Goal: Information Seeking & Learning: Learn about a topic

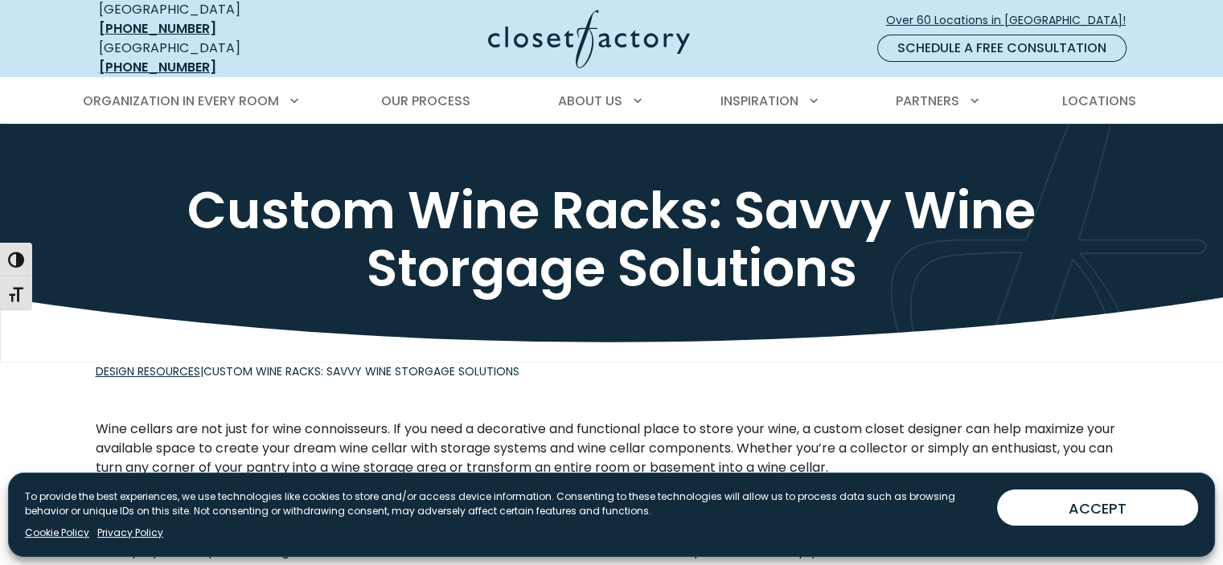
click at [1092, 498] on button "ACCEPT" at bounding box center [1097, 508] width 201 height 36
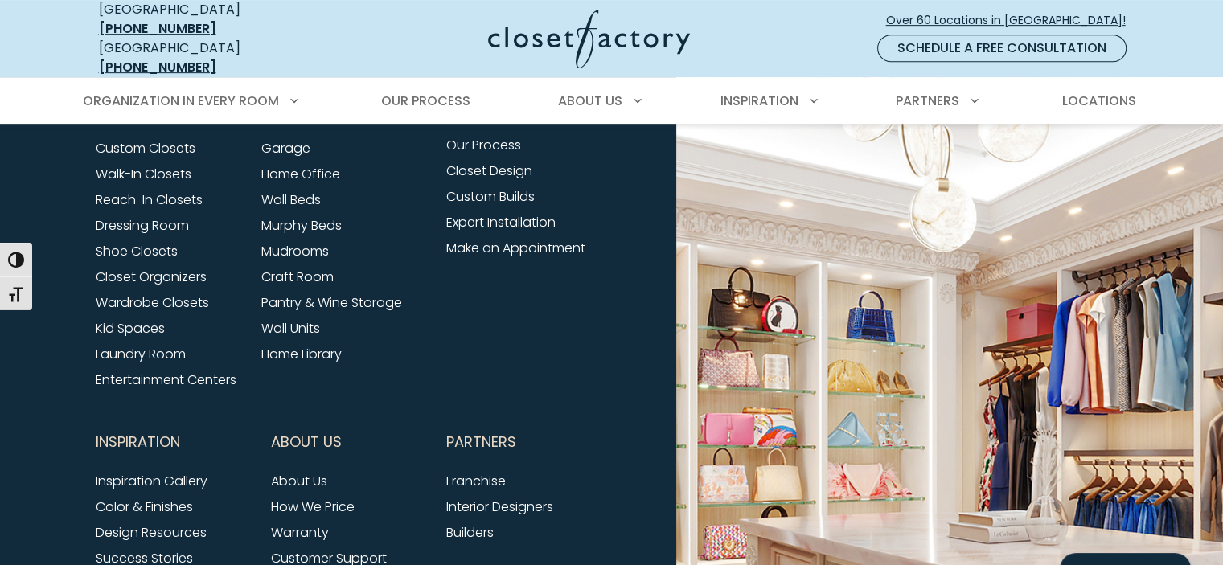
scroll to position [822, 0]
click at [318, 293] on link "Pantry & Wine Storage" at bounding box center [331, 302] width 141 height 18
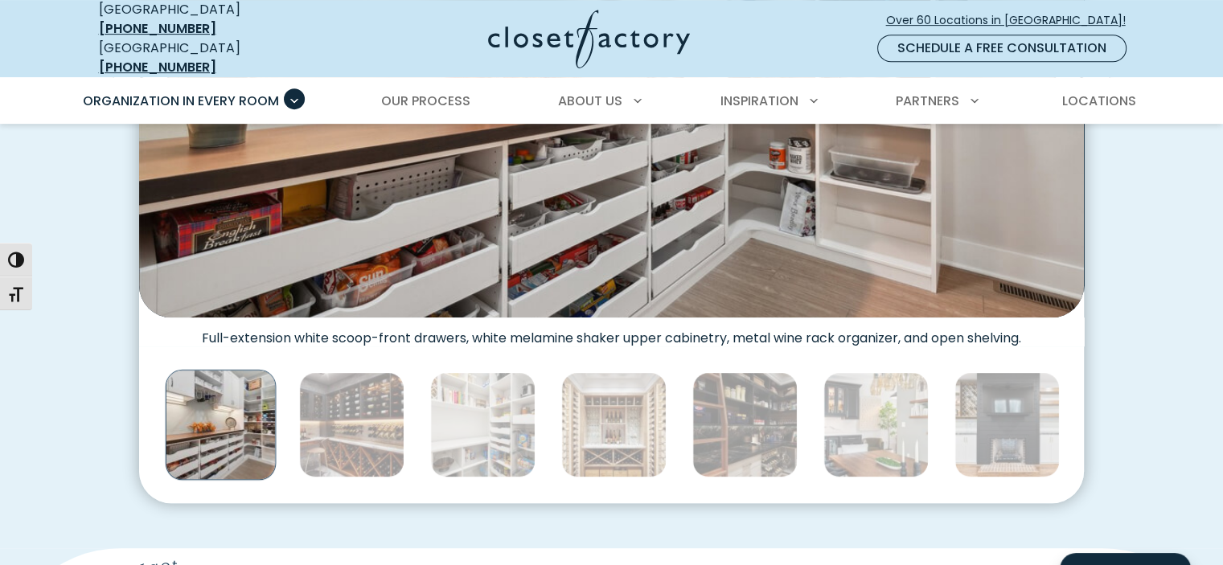
scroll to position [761, 0]
click at [345, 421] on img "Thumbnail Gallery" at bounding box center [351, 423] width 105 height 105
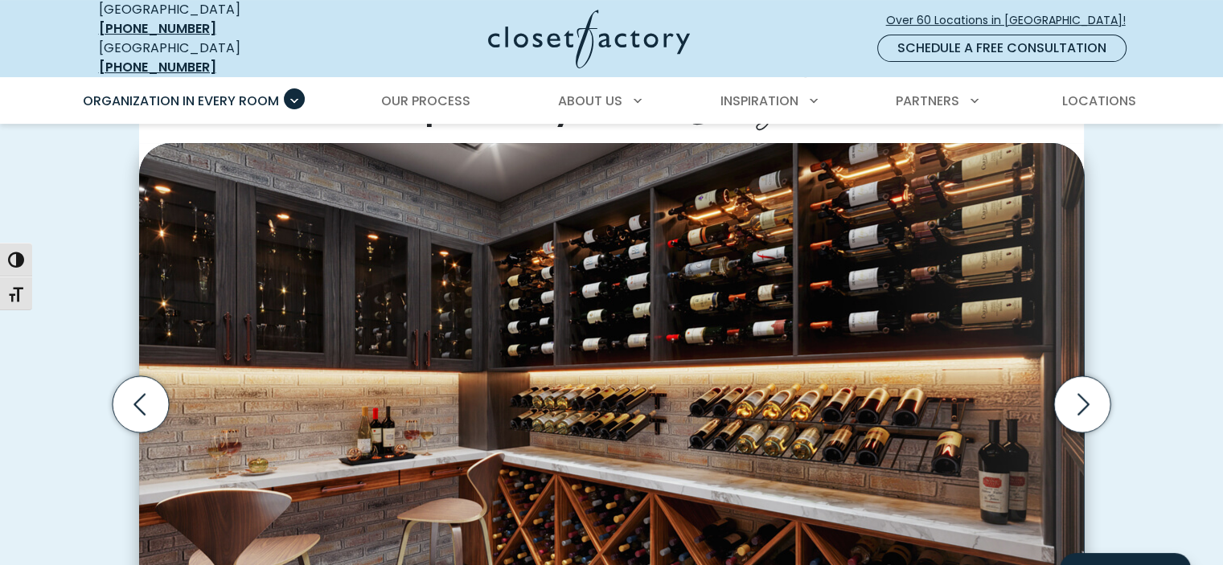
scroll to position [441, 0]
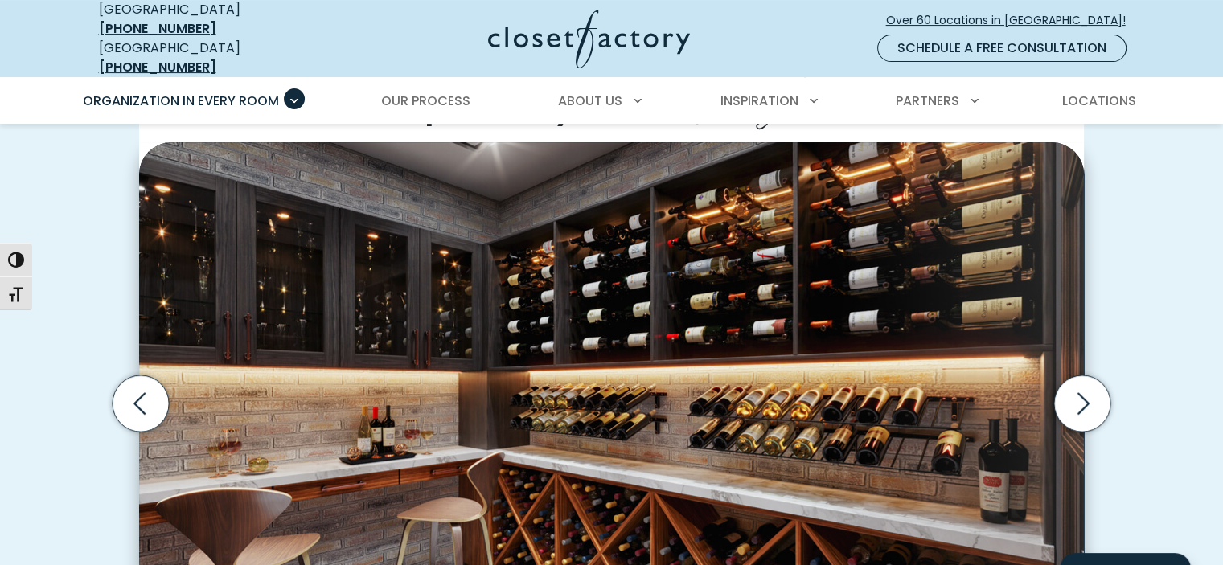
click at [93, 272] on div "Custom Pantries for Every Space, Style, and Budget Custom walk-in pantry with w…" at bounding box center [611, 425] width 1051 height 794
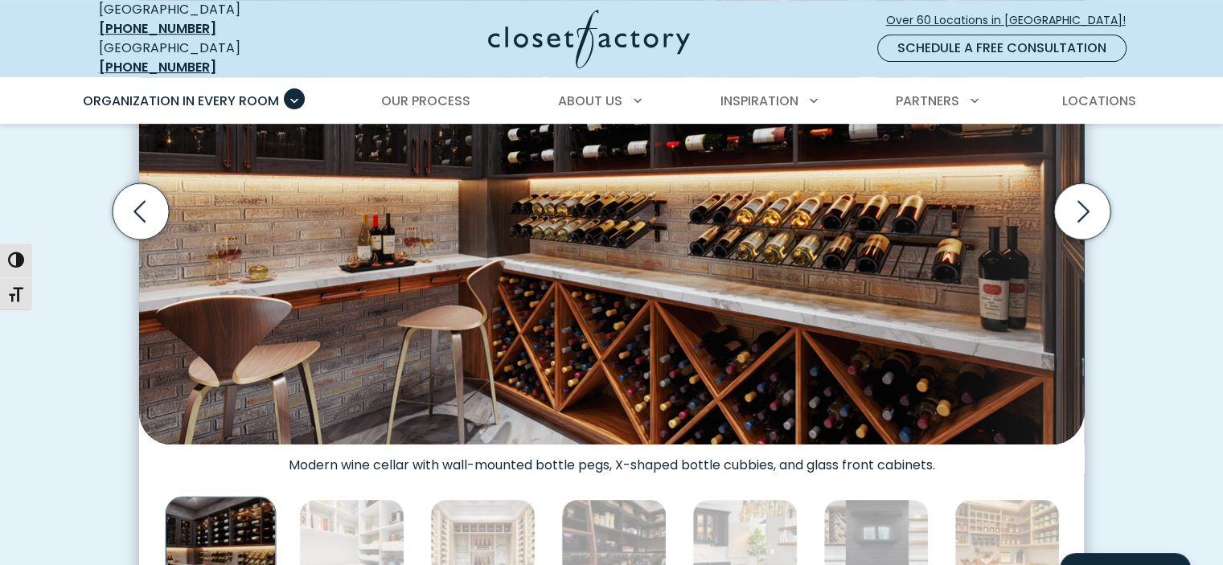
scroll to position [636, 0]
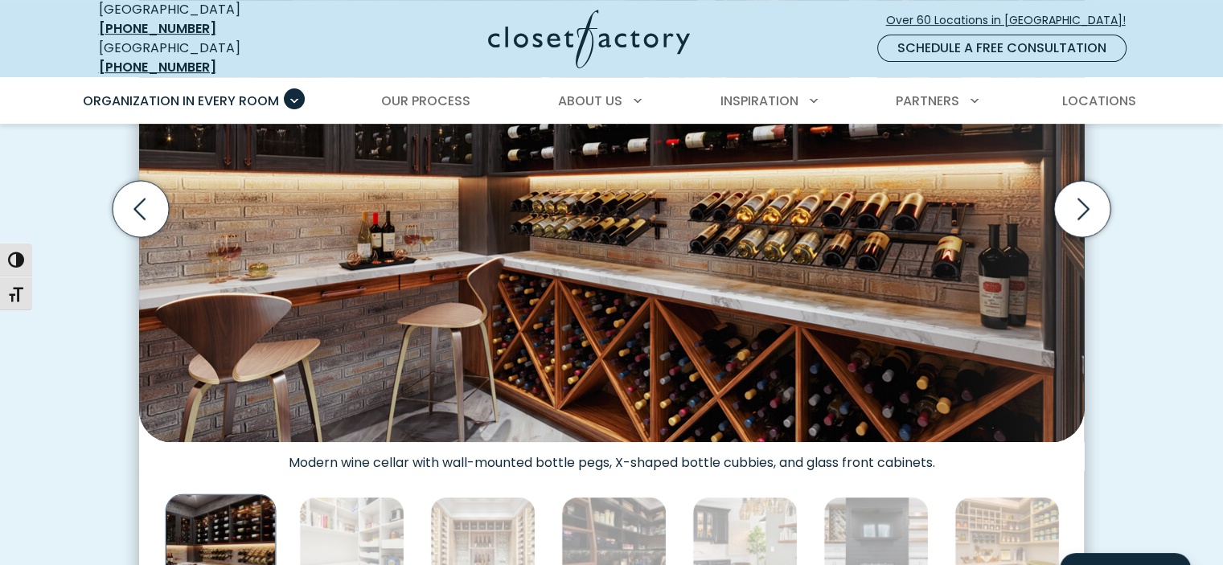
click at [1077, 207] on icon "Next slide" at bounding box center [1082, 209] width 56 height 56
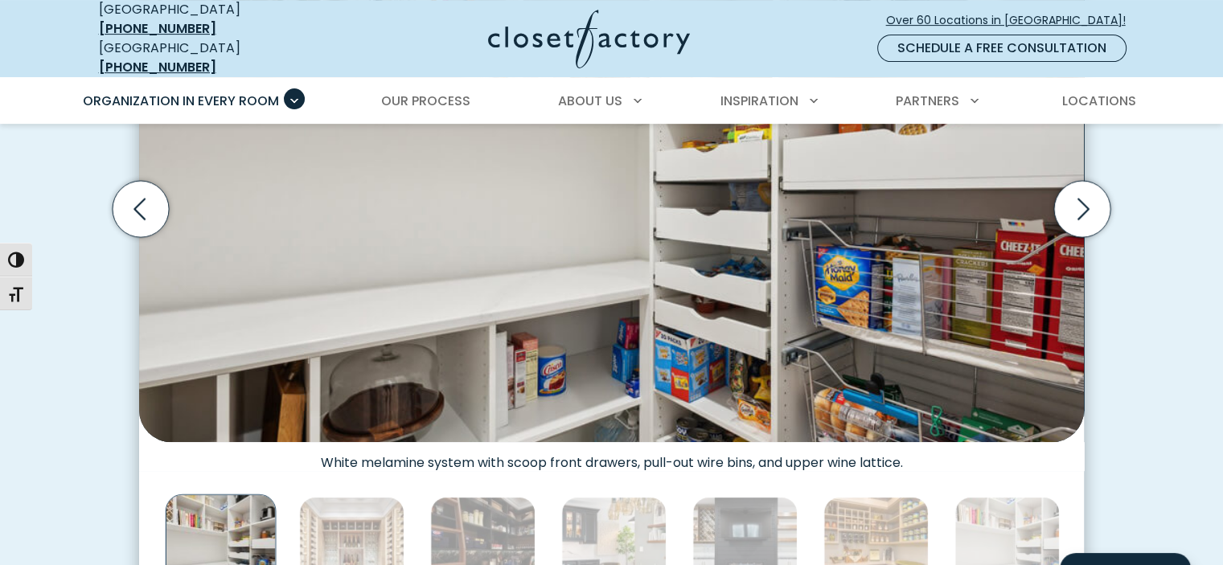
click at [1083, 202] on icon "Next slide" at bounding box center [1082, 209] width 56 height 56
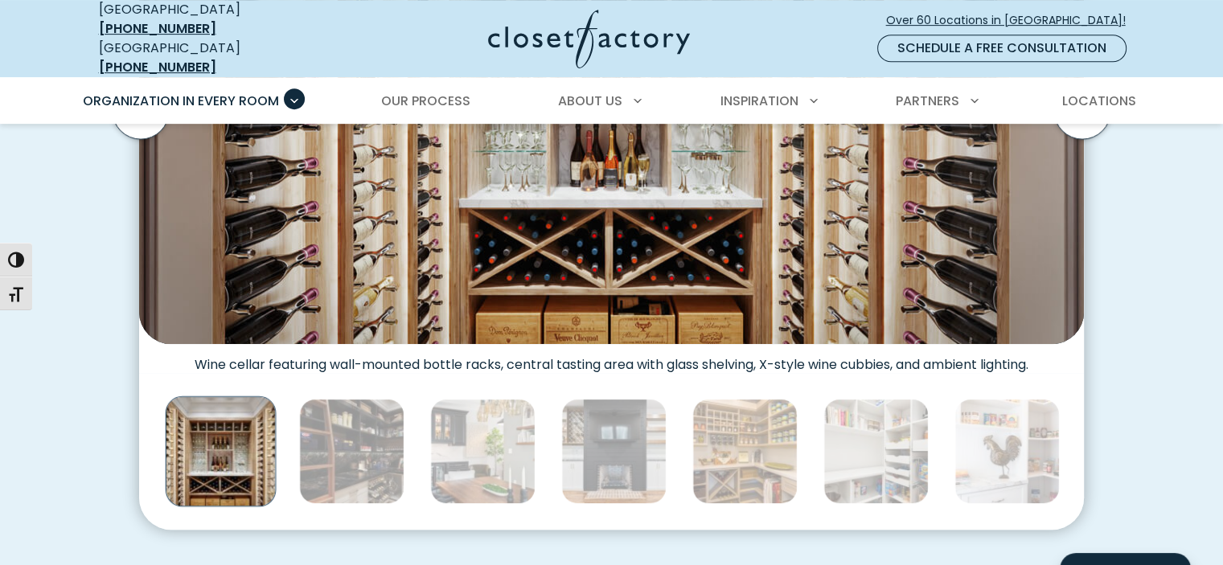
scroll to position [744, 0]
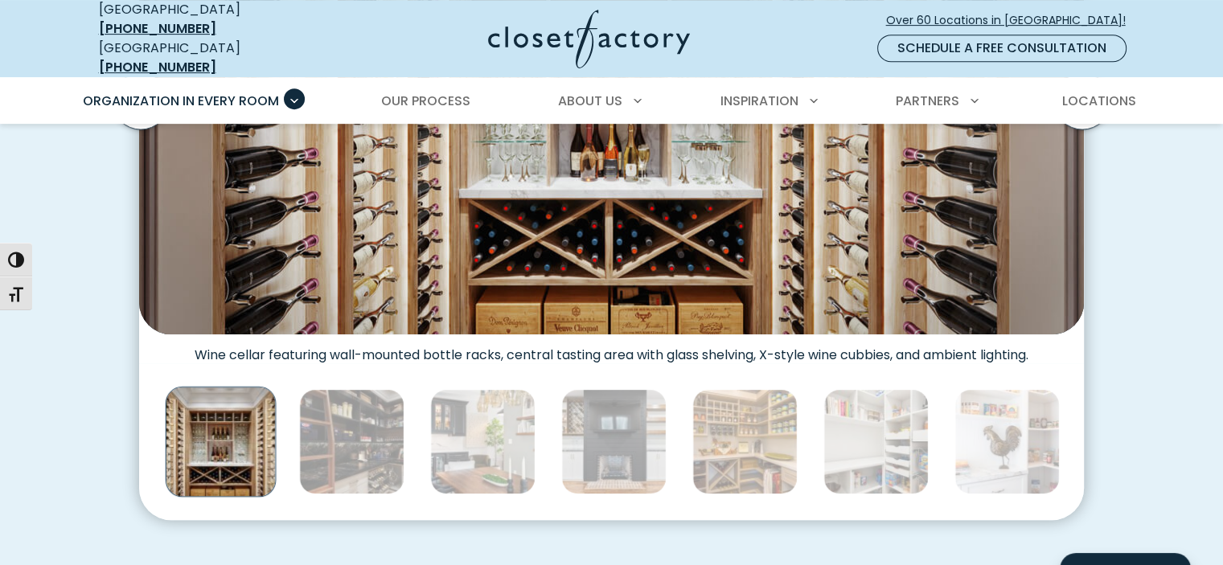
click at [354, 404] on img "Thumbnail Gallery" at bounding box center [351, 441] width 105 height 105
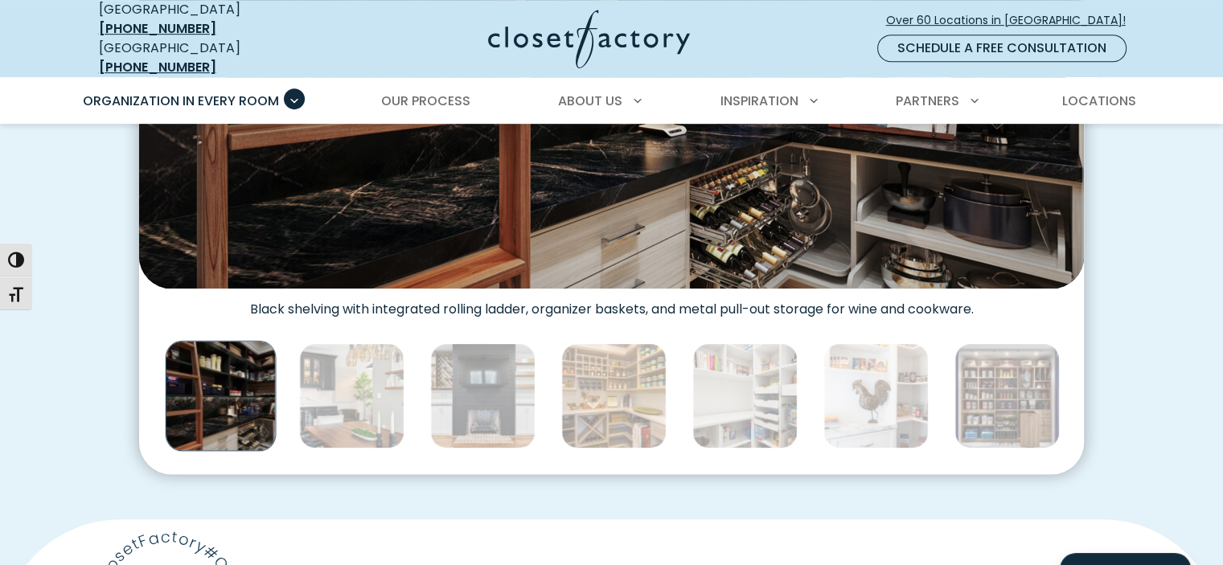
scroll to position [790, 0]
click at [367, 383] on img "Thumbnail Gallery" at bounding box center [351, 394] width 105 height 105
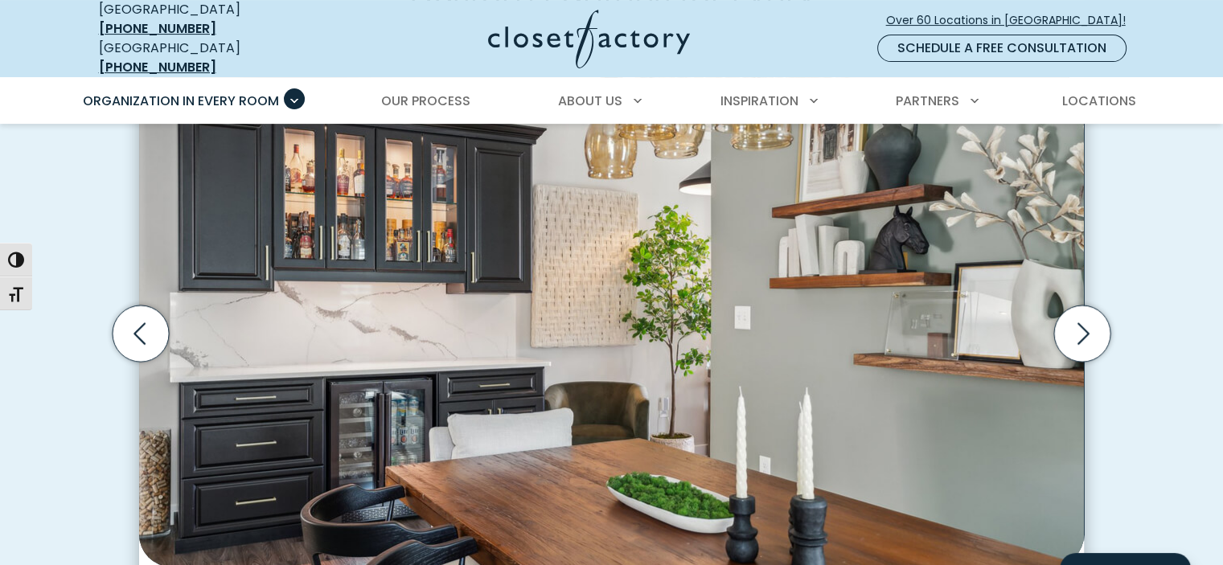
scroll to position [513, 0]
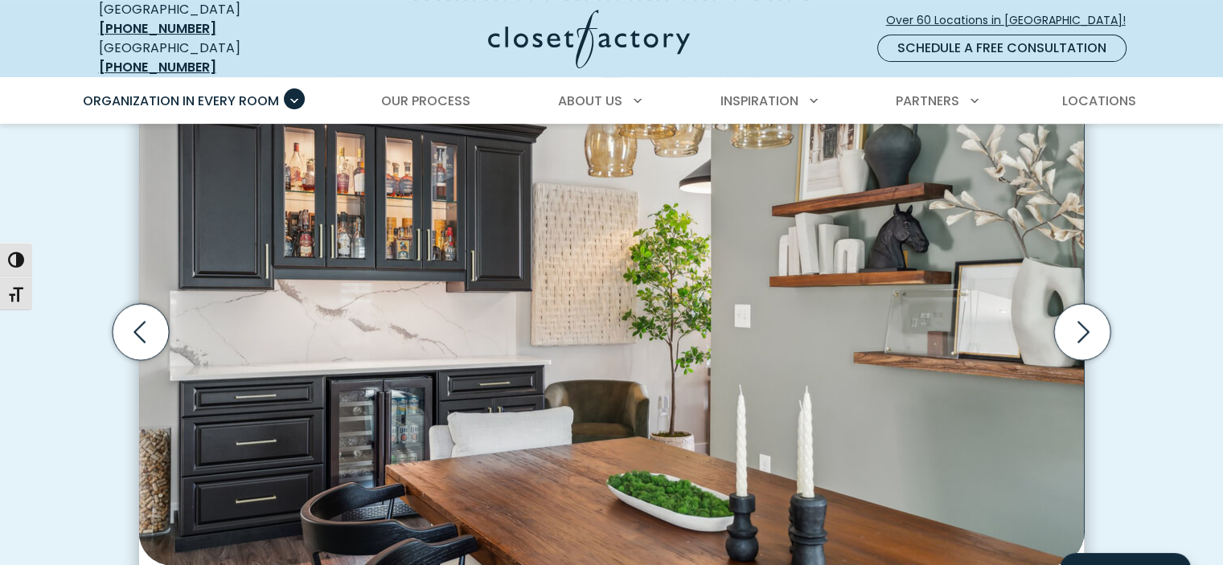
click at [1080, 317] on icon "Next slide" at bounding box center [1082, 332] width 56 height 56
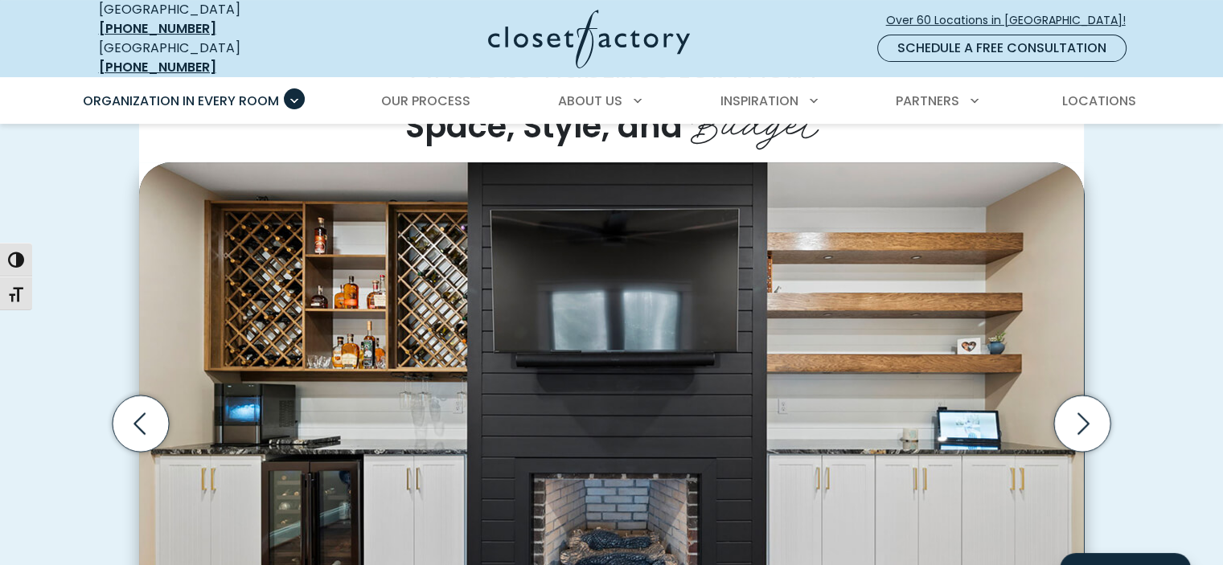
scroll to position [422, 0]
click at [1074, 430] on icon "Next slide" at bounding box center [1082, 423] width 56 height 56
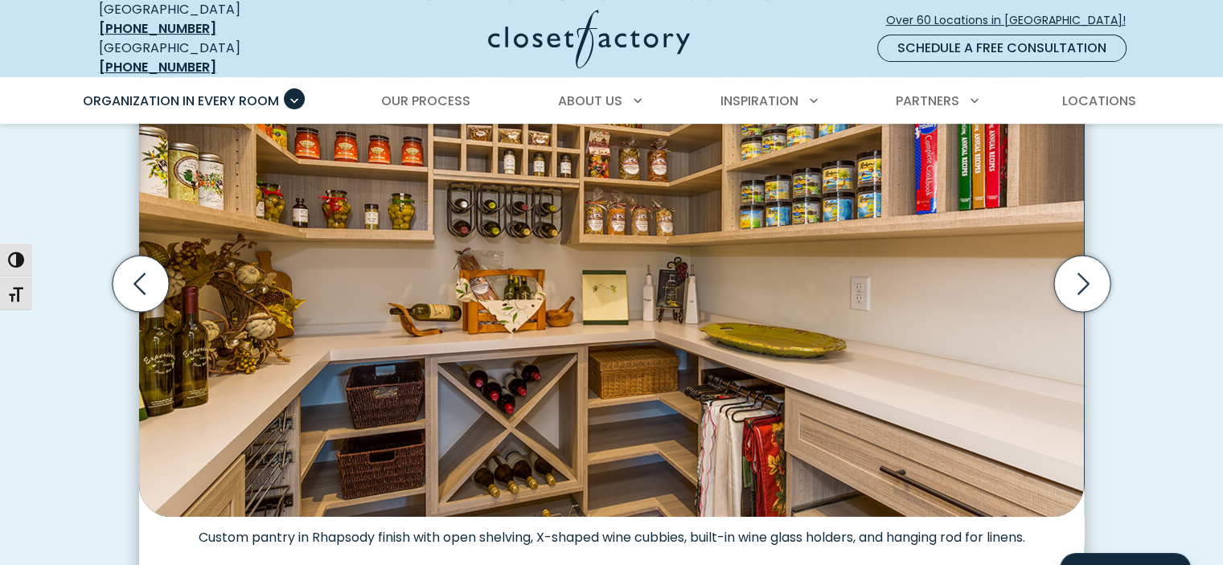
scroll to position [563, 0]
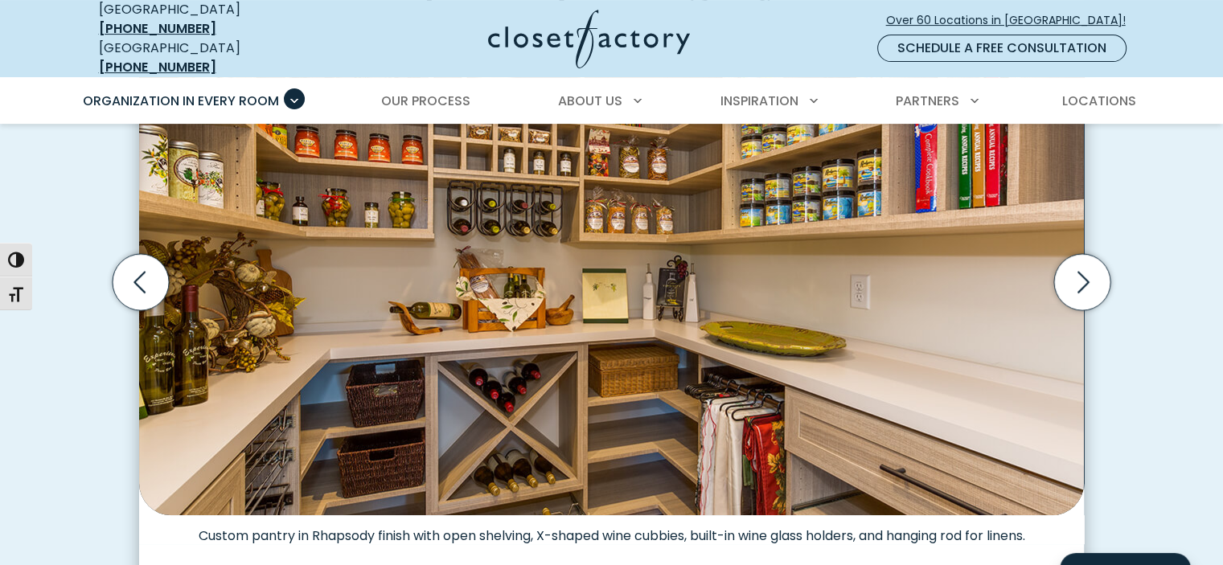
click at [1082, 269] on icon "Next slide" at bounding box center [1082, 282] width 56 height 56
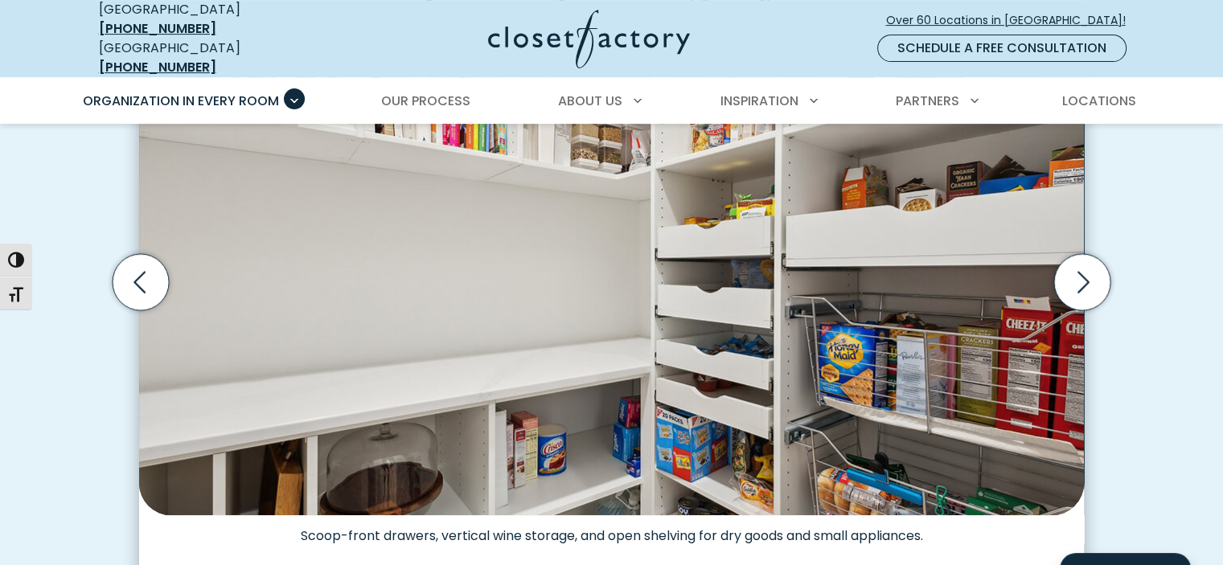
click at [1082, 269] on icon "Next slide" at bounding box center [1082, 282] width 56 height 56
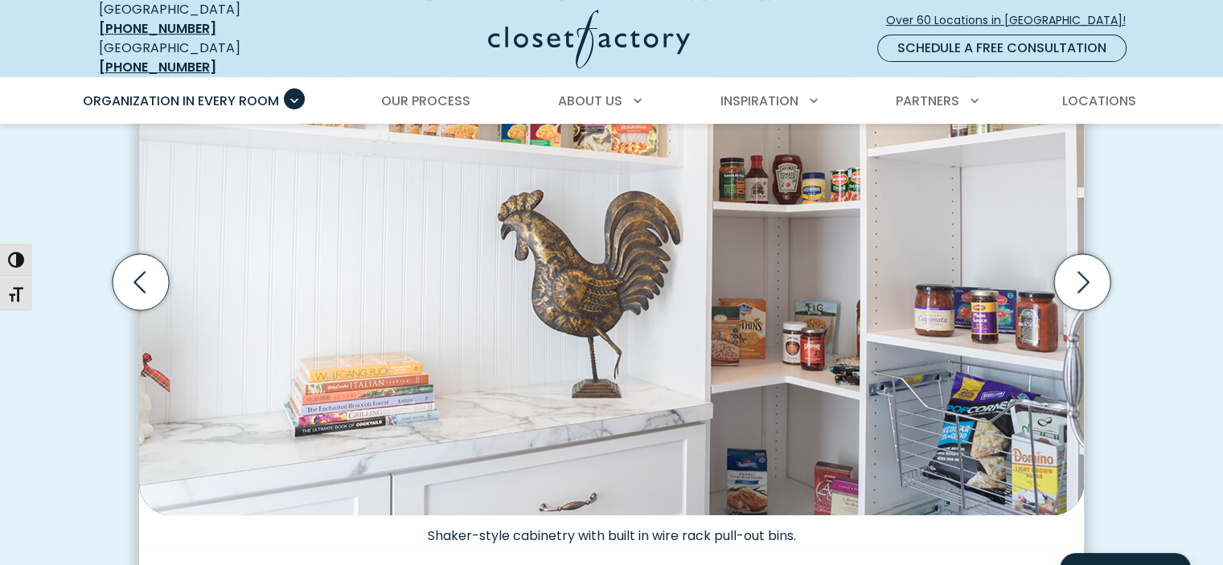
click at [1082, 269] on icon "Next slide" at bounding box center [1082, 282] width 56 height 56
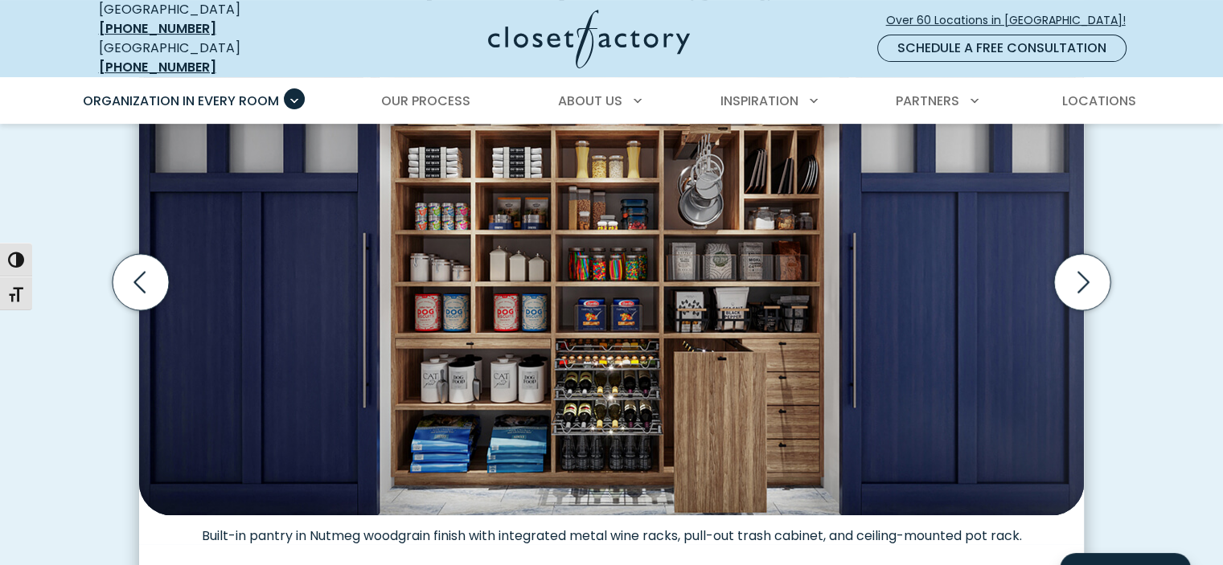
click at [1082, 269] on icon "Next slide" at bounding box center [1082, 282] width 56 height 56
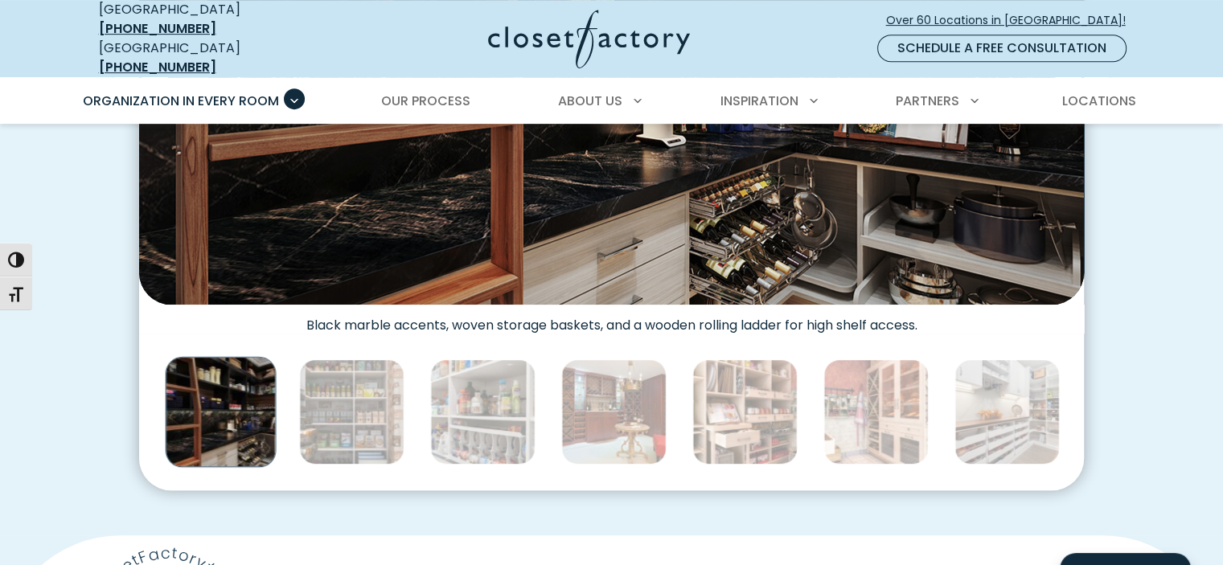
scroll to position [791, 0]
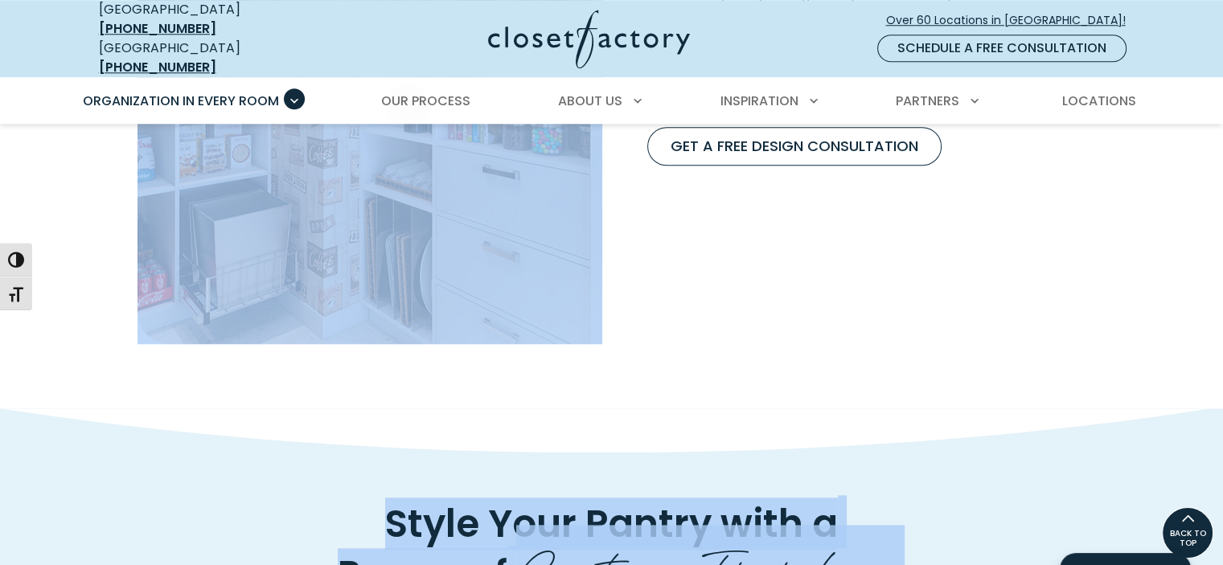
drag, startPoint x: 495, startPoint y: 365, endPoint x: 399, endPoint y: -97, distance: 472.2
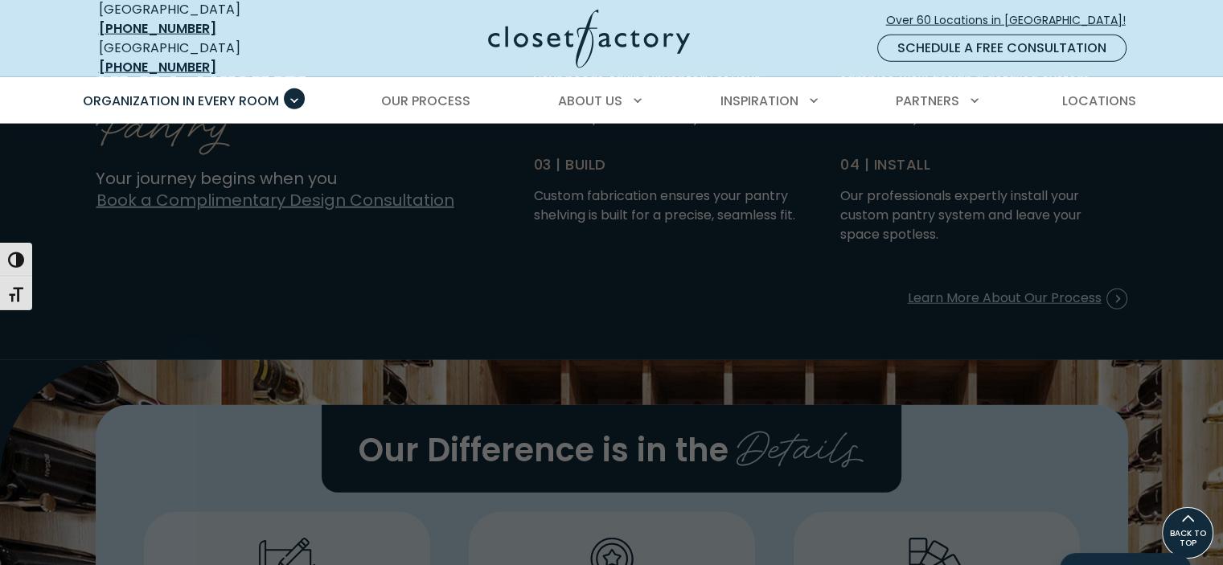
scroll to position [74, 0]
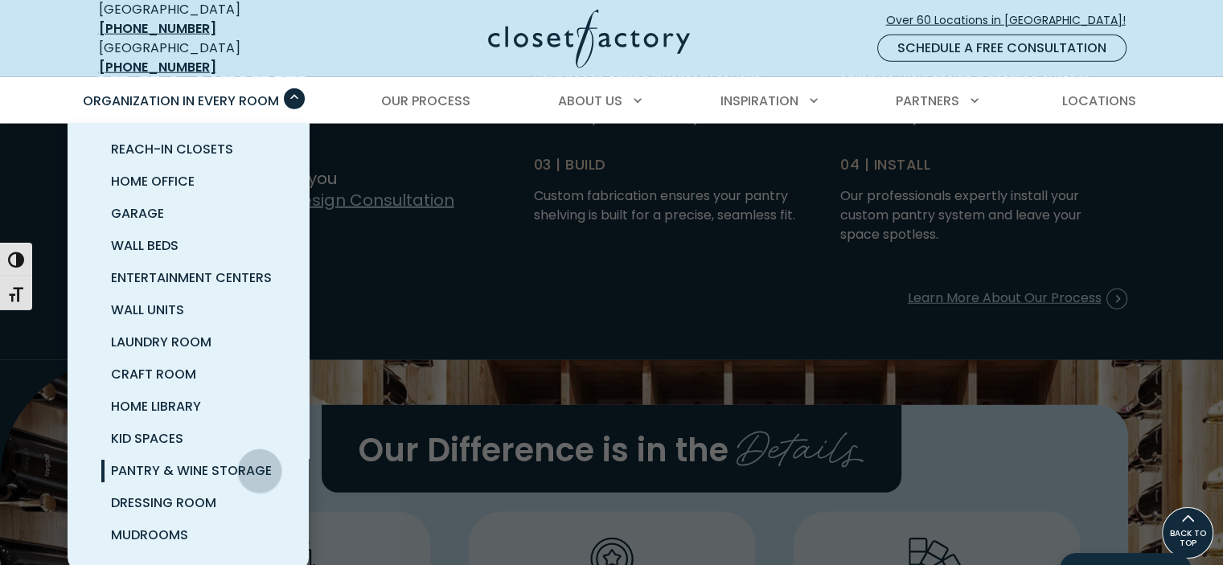
click at [260, 461] on span "Pantry & Wine Storage" at bounding box center [191, 470] width 161 height 18
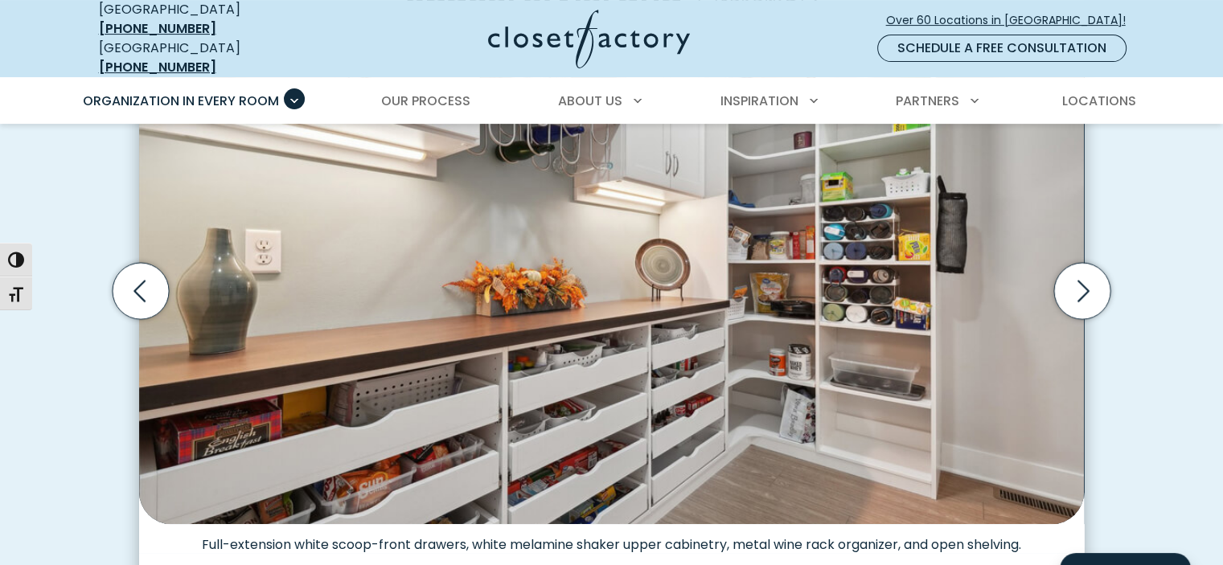
scroll to position [555, 0]
click at [1083, 277] on icon "Next slide" at bounding box center [1082, 290] width 56 height 56
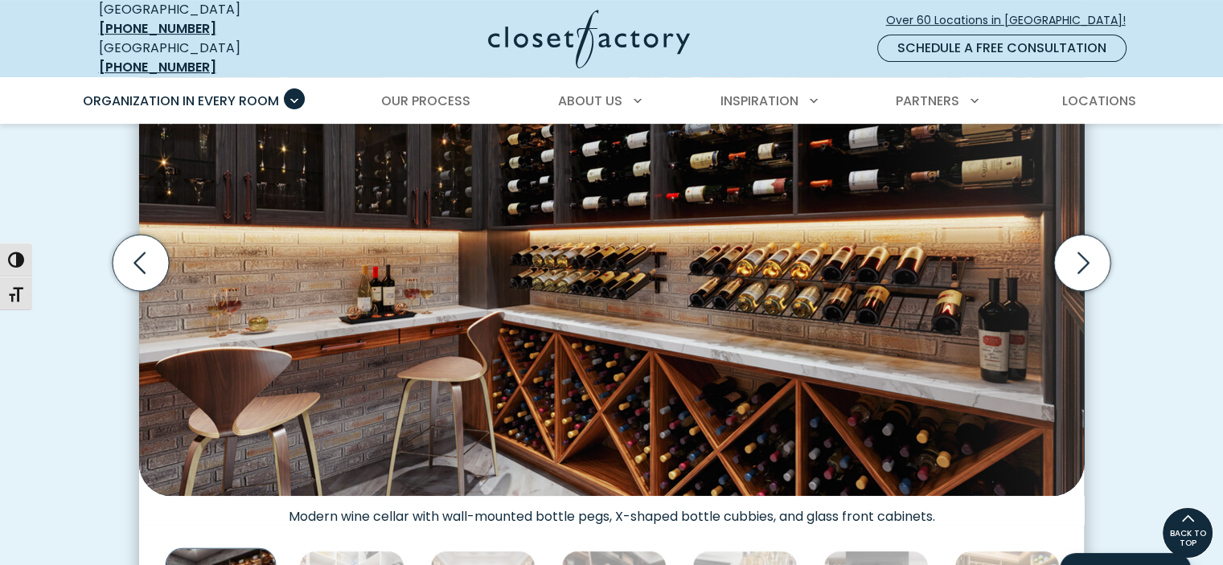
scroll to position [580, 0]
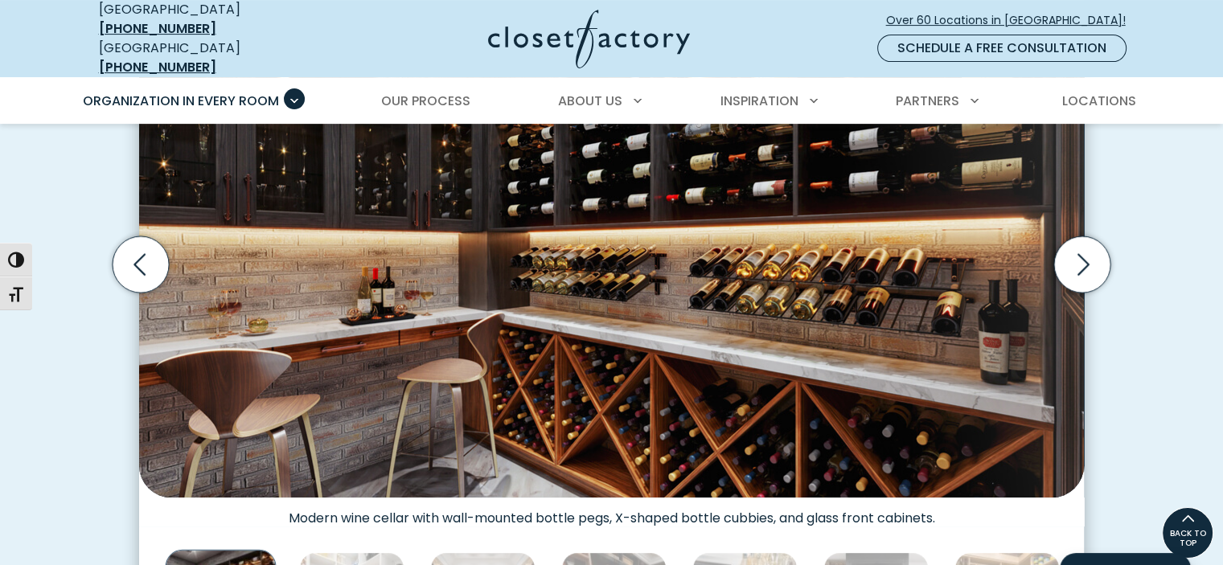
click at [1082, 253] on icon "Next slide" at bounding box center [1082, 264] width 56 height 56
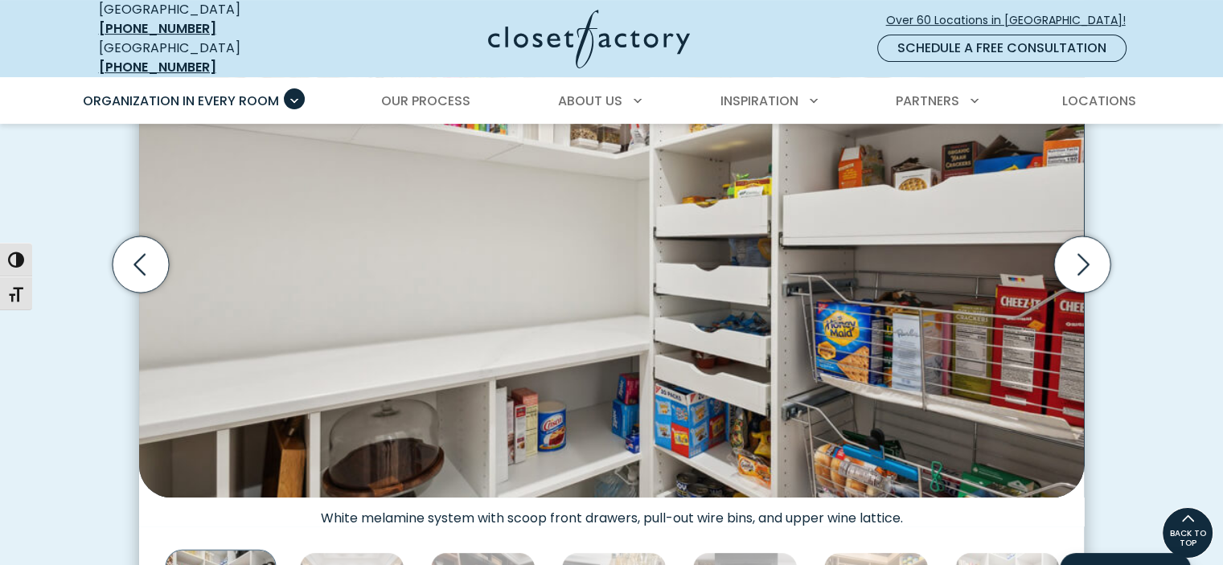
click at [1082, 253] on icon "Next slide" at bounding box center [1082, 264] width 56 height 56
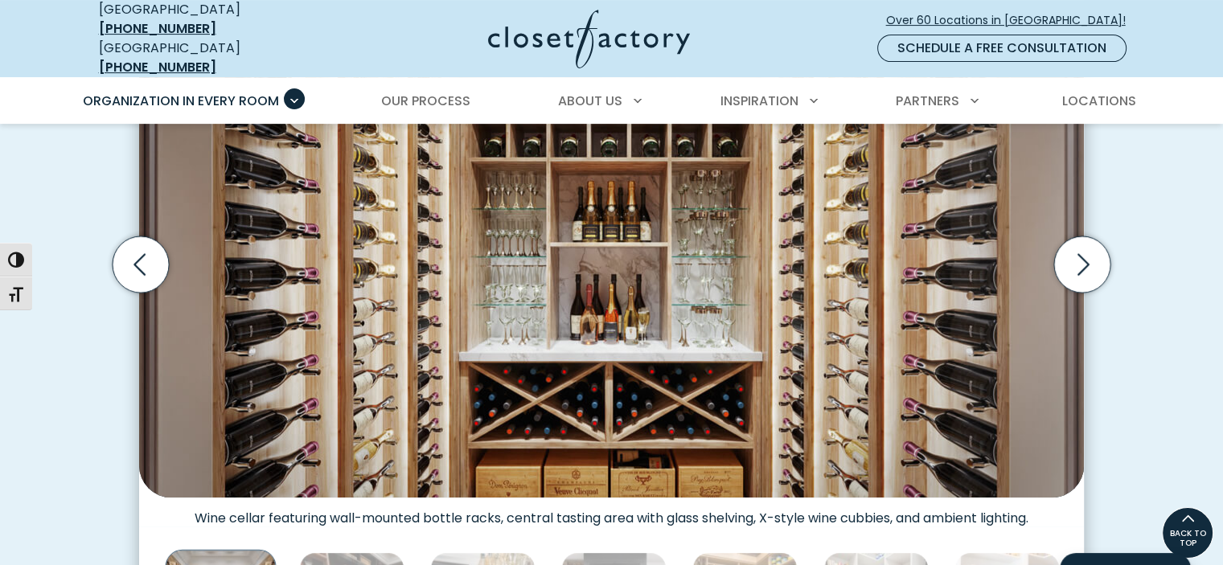
click at [1082, 253] on icon "Next slide" at bounding box center [1082, 264] width 56 height 56
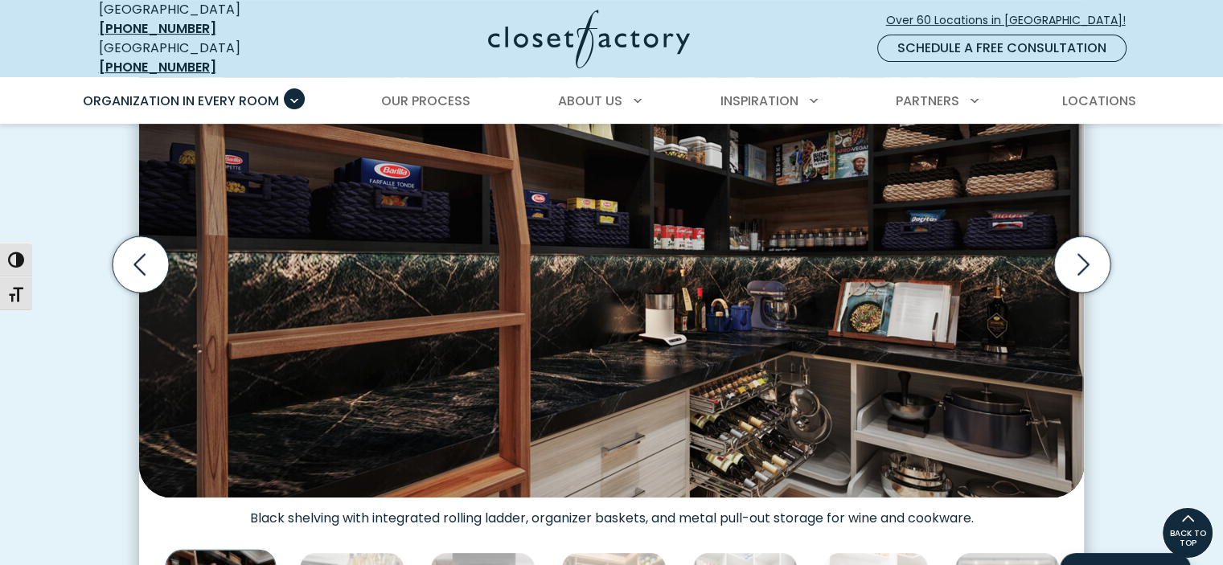
click at [148, 237] on icon "Previous slide" at bounding box center [141, 264] width 56 height 56
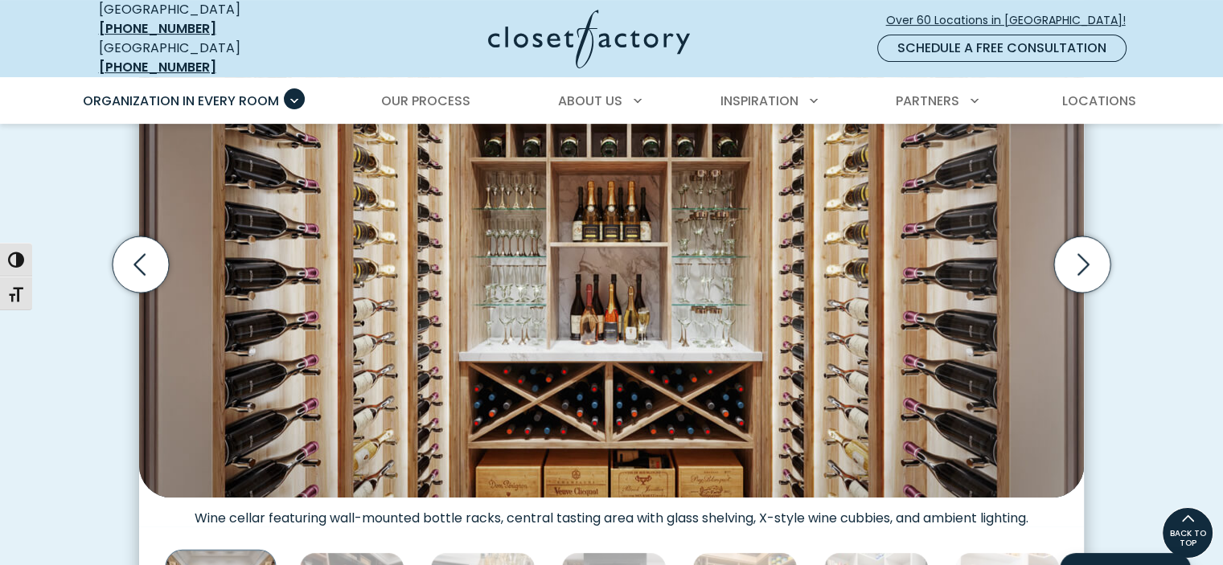
click at [1051, 240] on icon "Next slide" at bounding box center [1081, 264] width 69 height 69
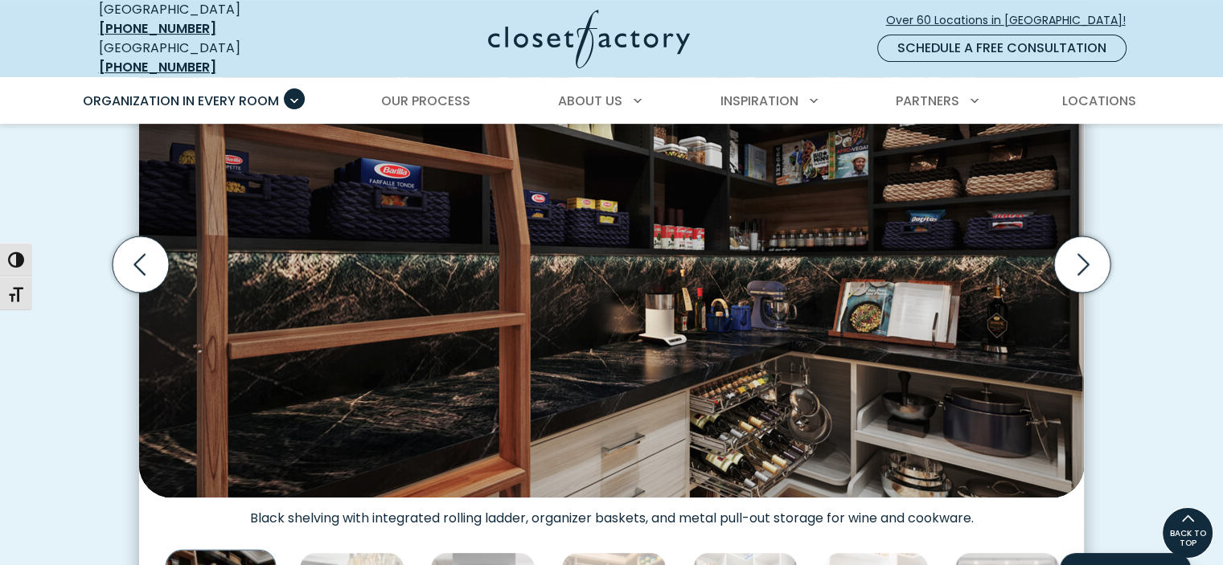
click at [1051, 240] on icon "Next slide" at bounding box center [1081, 264] width 69 height 69
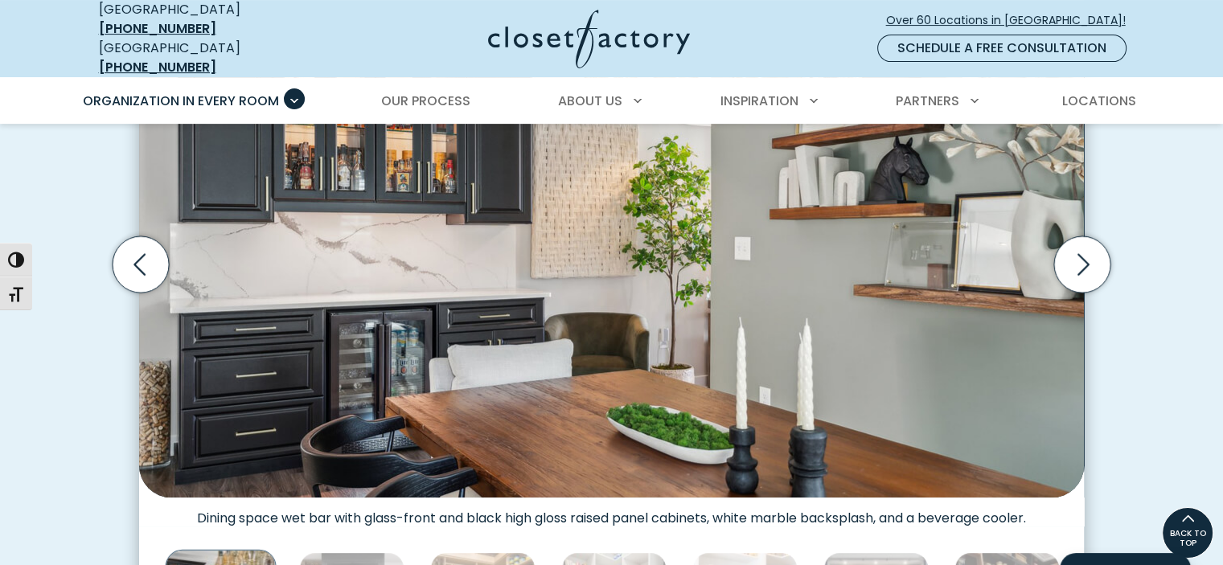
click at [1051, 240] on icon "Next slide" at bounding box center [1081, 264] width 69 height 69
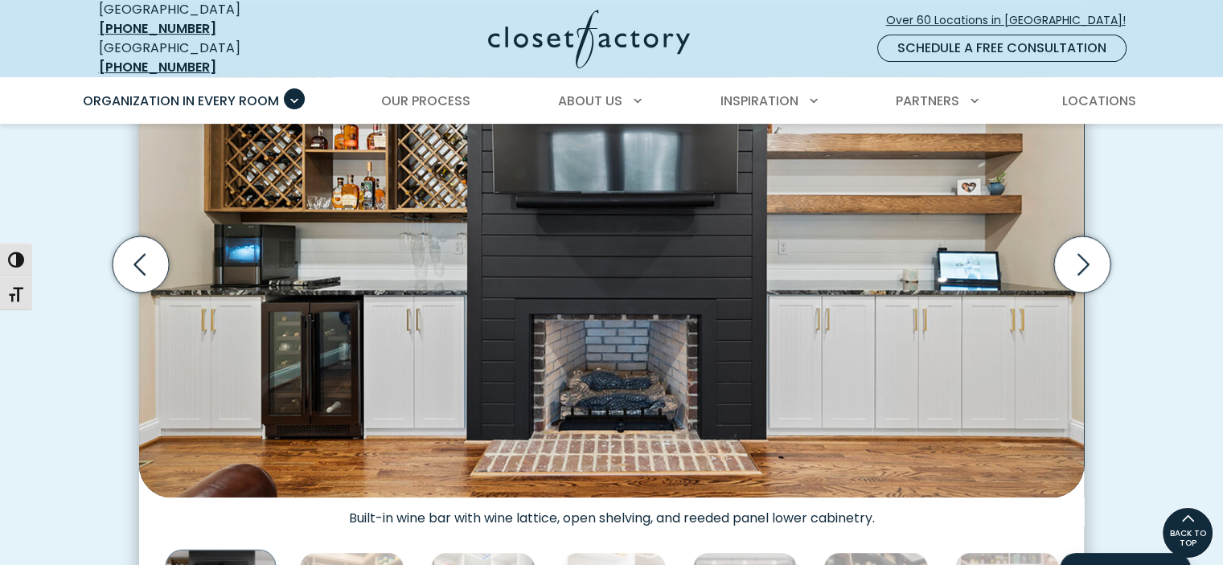
click at [1051, 240] on icon "Next slide" at bounding box center [1081, 264] width 69 height 69
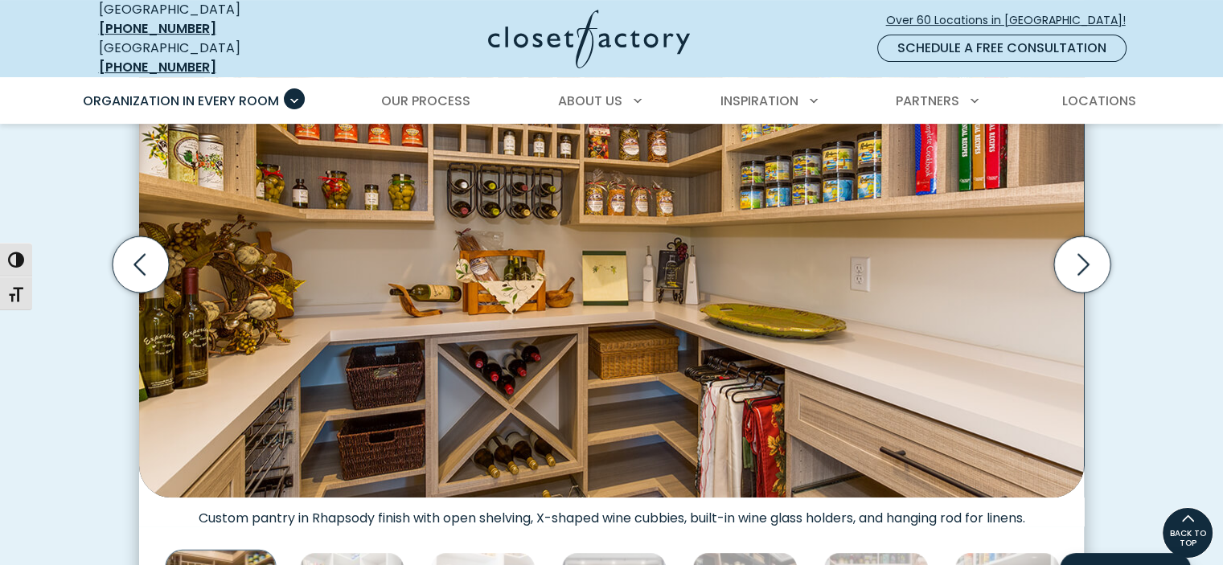
click at [1051, 240] on icon "Next slide" at bounding box center [1081, 264] width 69 height 69
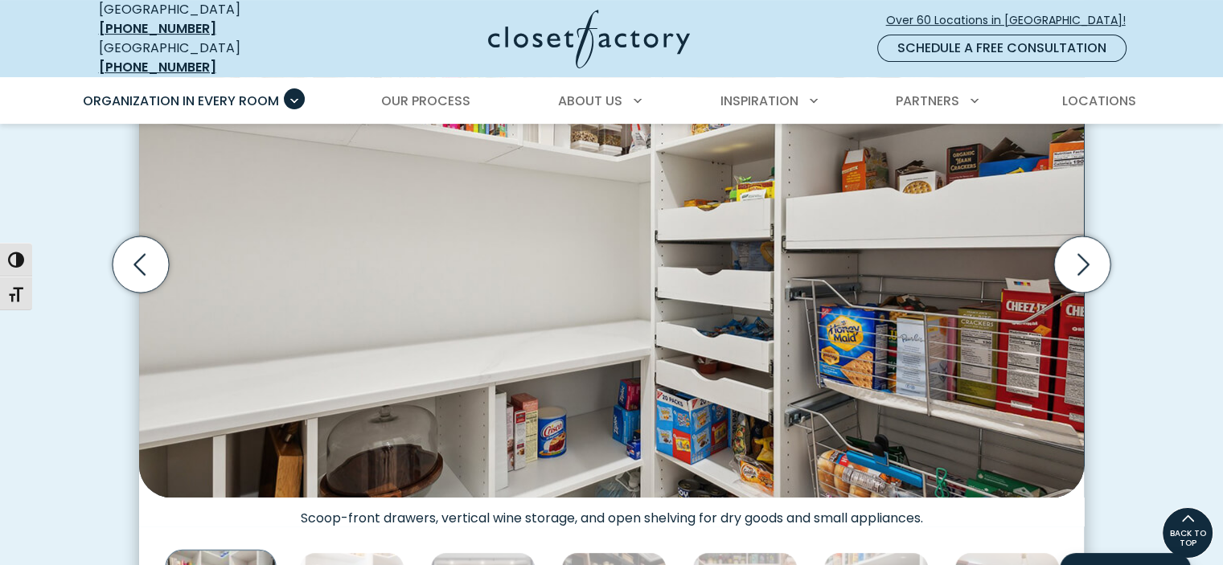
click at [1051, 240] on icon "Next slide" at bounding box center [1081, 264] width 69 height 69
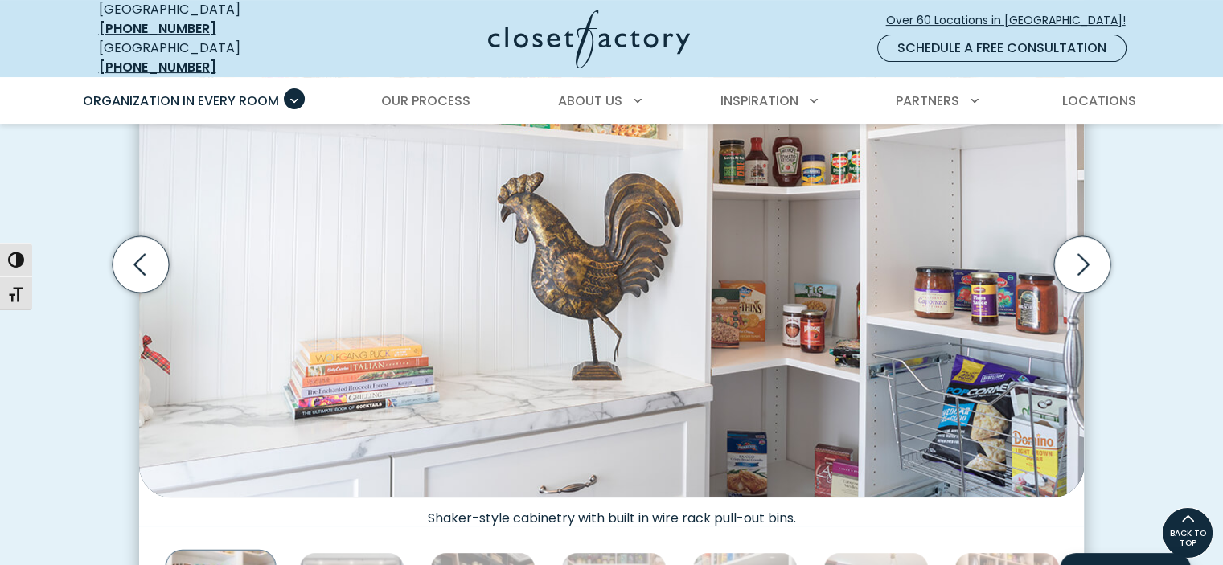
click at [1051, 240] on icon "Next slide" at bounding box center [1081, 264] width 69 height 69
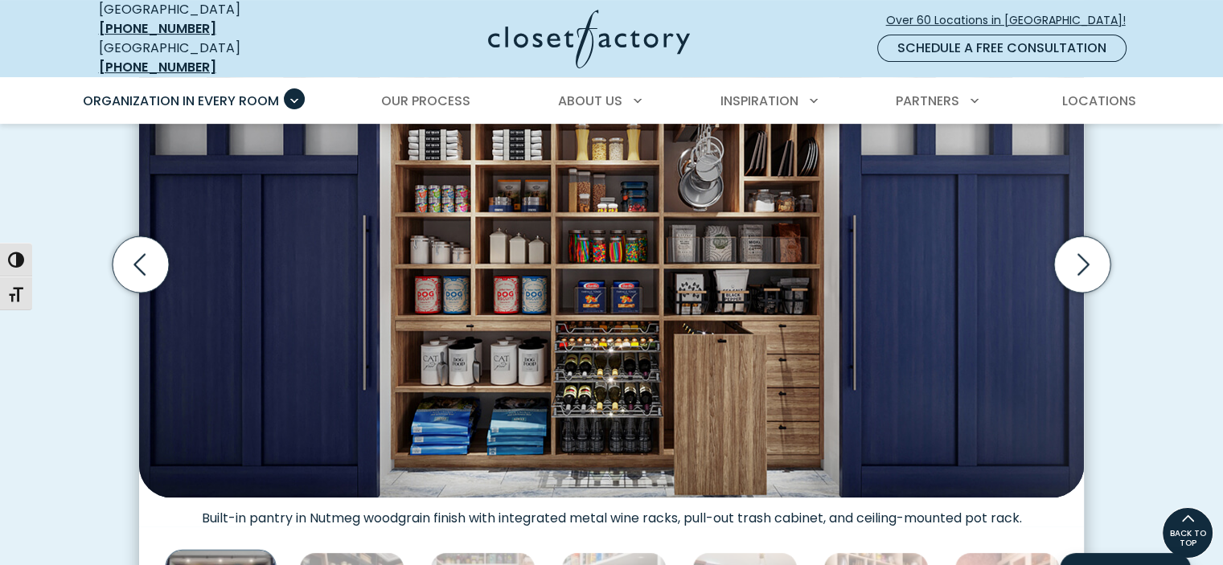
click at [1051, 240] on icon "Next slide" at bounding box center [1081, 264] width 69 height 69
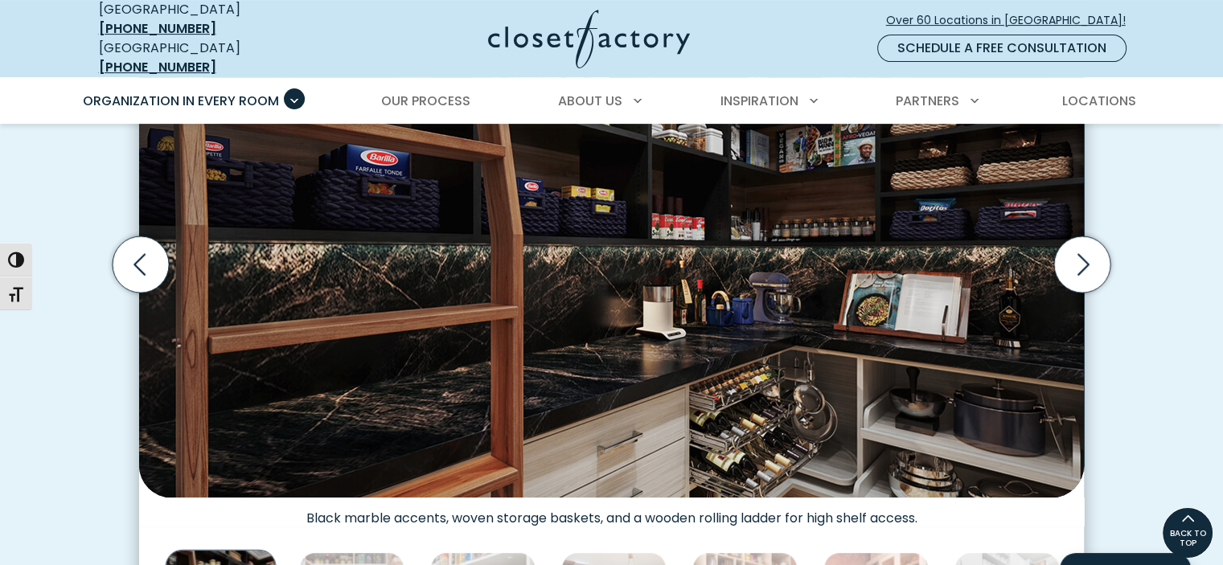
click at [1051, 240] on icon "Next slide" at bounding box center [1081, 264] width 69 height 69
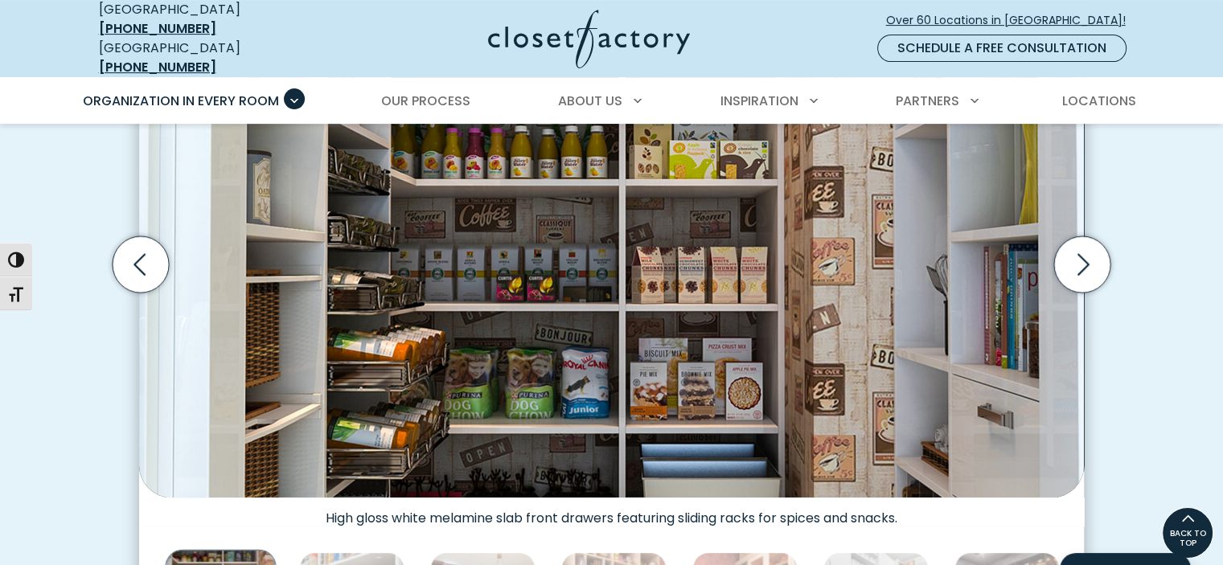
click at [1051, 240] on icon "Next slide" at bounding box center [1081, 264] width 69 height 69
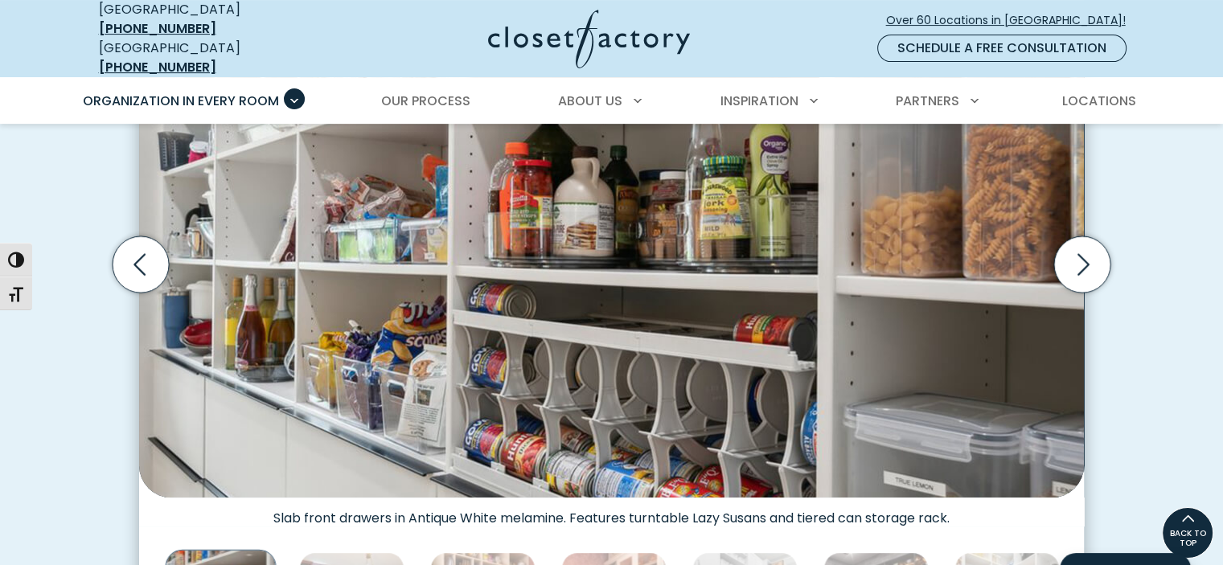
click at [1051, 240] on icon "Next slide" at bounding box center [1081, 264] width 69 height 69
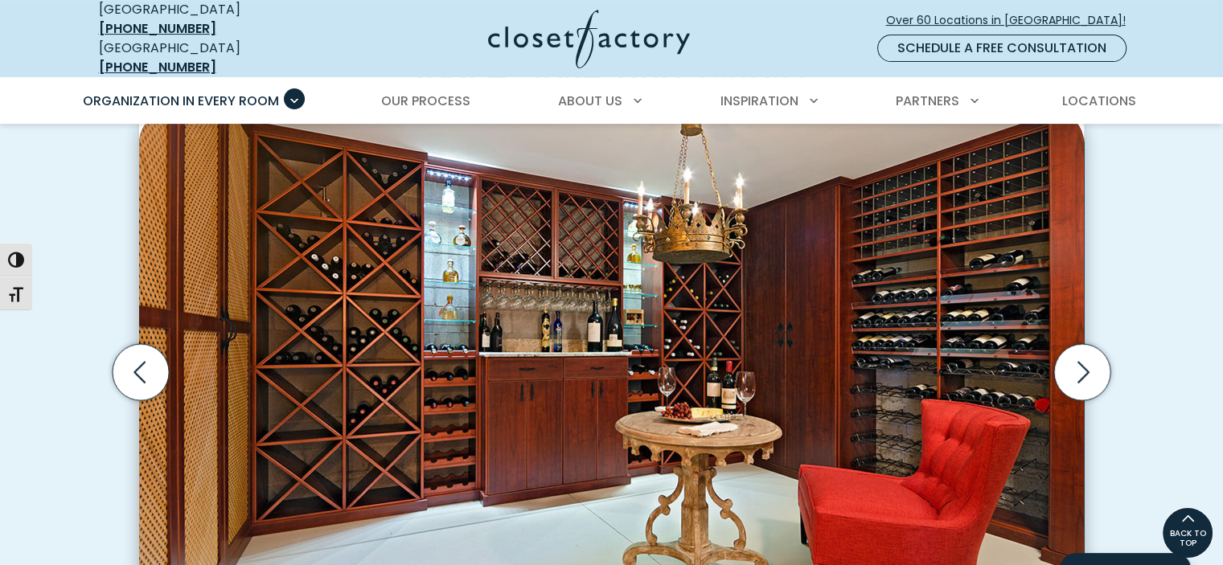
scroll to position [470, 0]
